Goal: Information Seeking & Learning: Learn about a topic

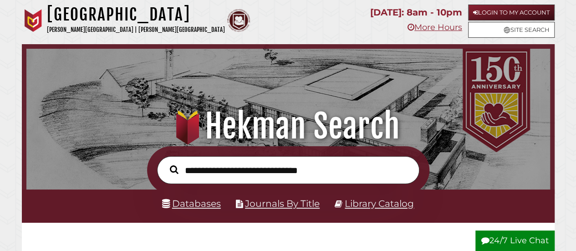
scroll to position [173, 520]
click at [200, 208] on link "Databases" at bounding box center [191, 203] width 59 height 11
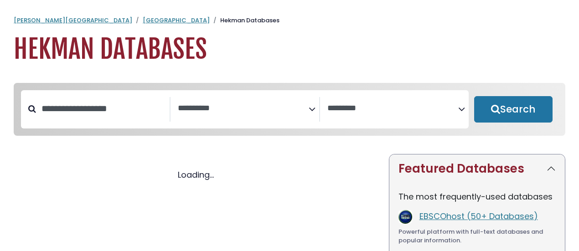
select select "Database Subject Filter"
select select "Database Vendors Filter"
select select "Database Subject Filter"
select select "Database Vendors Filter"
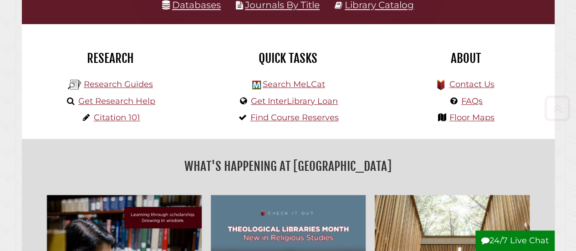
scroll to position [198, 0]
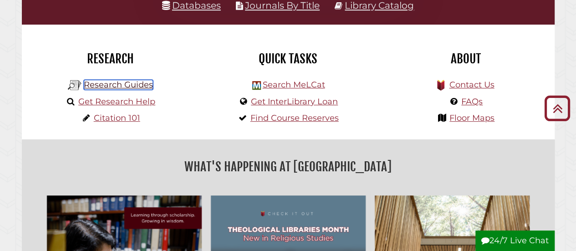
click at [113, 87] on link "Research Guides" at bounding box center [118, 85] width 69 height 10
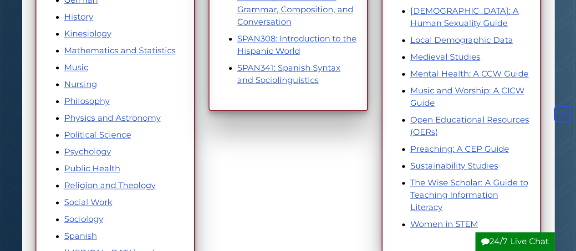
scroll to position [492, 0]
click at [78, 81] on link "Nursing" at bounding box center [80, 85] width 33 height 10
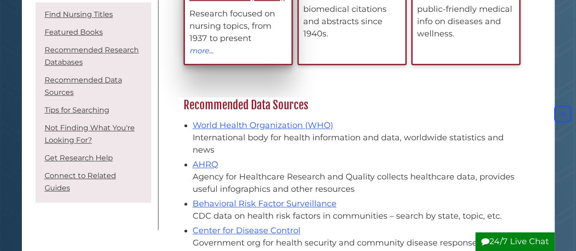
scroll to position [215, 0]
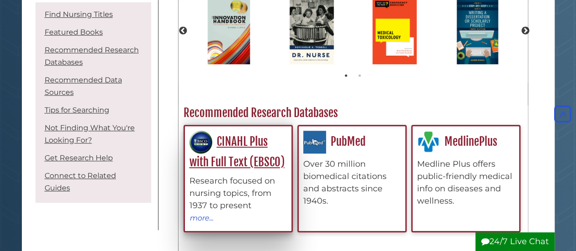
click at [242, 168] on div "CINAHL Plus with Full Text (EBSCO) Research focused on nursing topics, from 193…" at bounding box center [239, 177] width 98 height 93
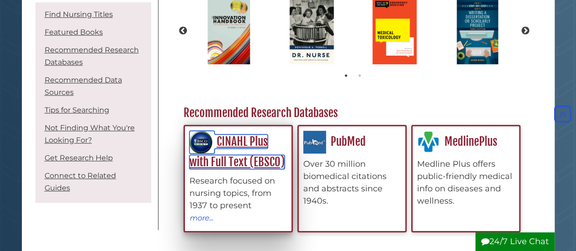
click at [244, 165] on link "CINAHL Plus with Full Text (EBSCO)" at bounding box center [237, 151] width 95 height 35
